Goal: Information Seeking & Learning: Learn about a topic

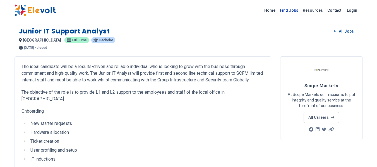
click at [297, 9] on link "Find Jobs" at bounding box center [288, 10] width 23 height 9
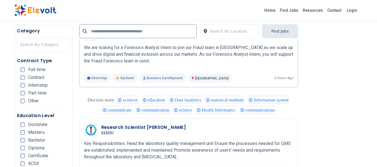
scroll to position [407, 0]
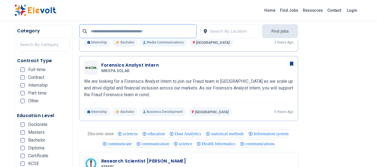
click at [166, 30] on input "text" at bounding box center [137, 31] width 117 height 14
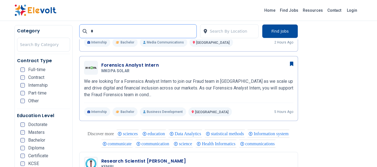
scroll to position [0, 0]
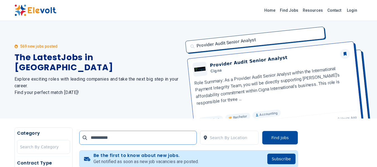
type input "**********"
click at [275, 137] on button "Find Jobs" at bounding box center [280, 138] width 36 height 14
